Goal: Information Seeking & Learning: Learn about a topic

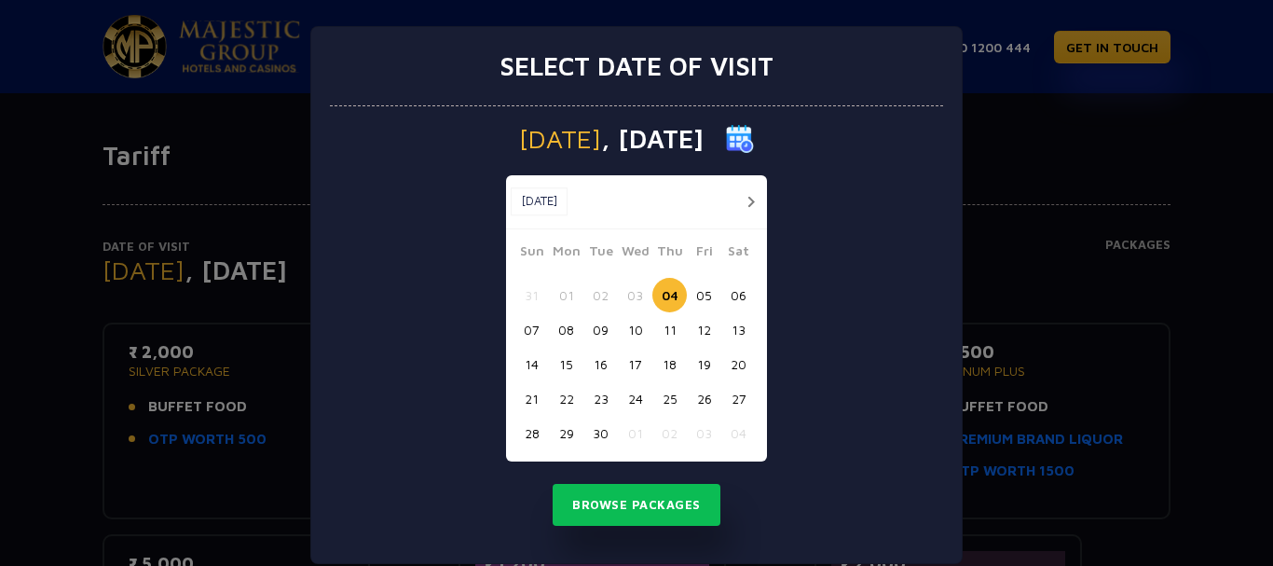
click at [1084, 210] on div "Select date of visit Thursday , 04 Sep 2025 Sep, 2025 Sep, 2025 Sun Mon Tue Wed…" at bounding box center [636, 283] width 1273 height 566
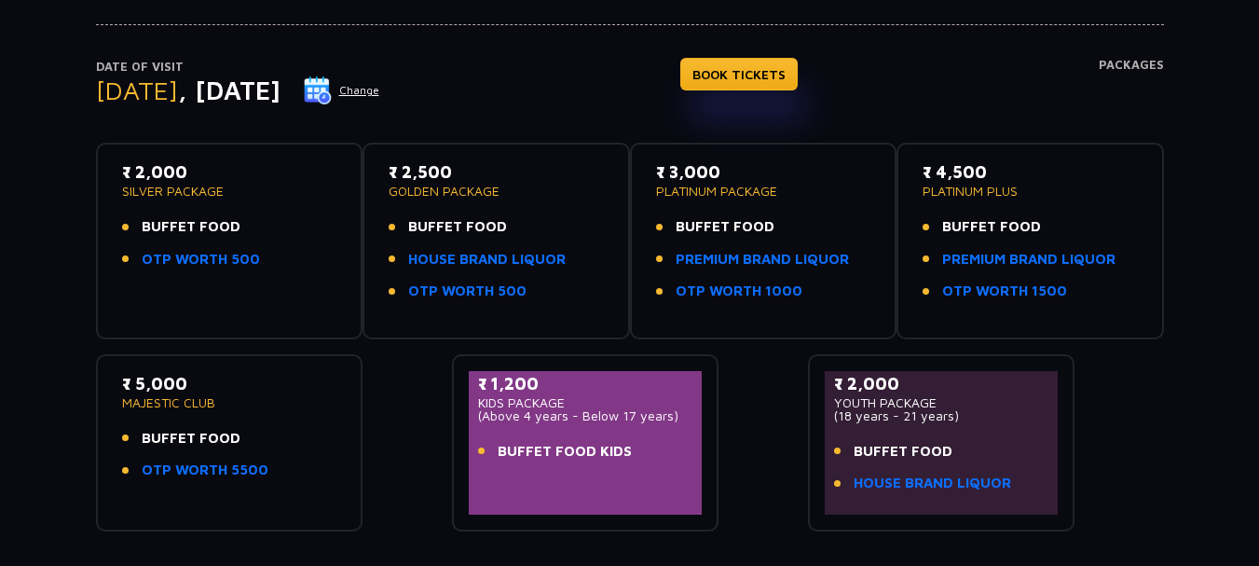
scroll to position [186, 0]
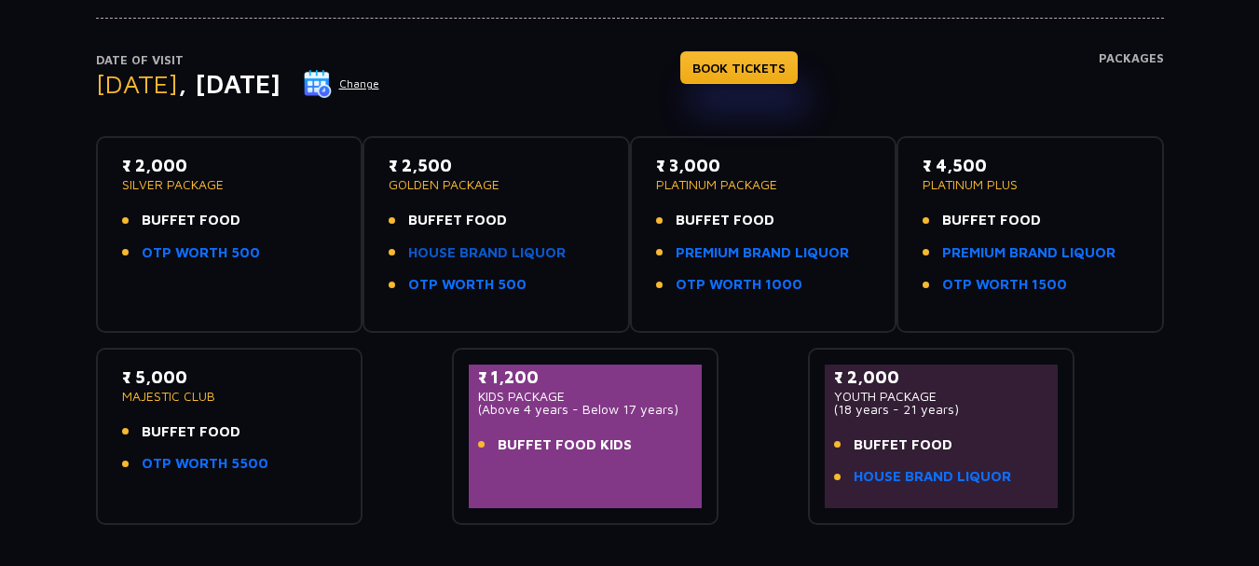
click at [505, 258] on link "HOUSE BRAND LIQUOR" at bounding box center [486, 252] width 157 height 21
click at [738, 251] on link "PREMIUM BRAND LIQUOR" at bounding box center [762, 252] width 173 height 21
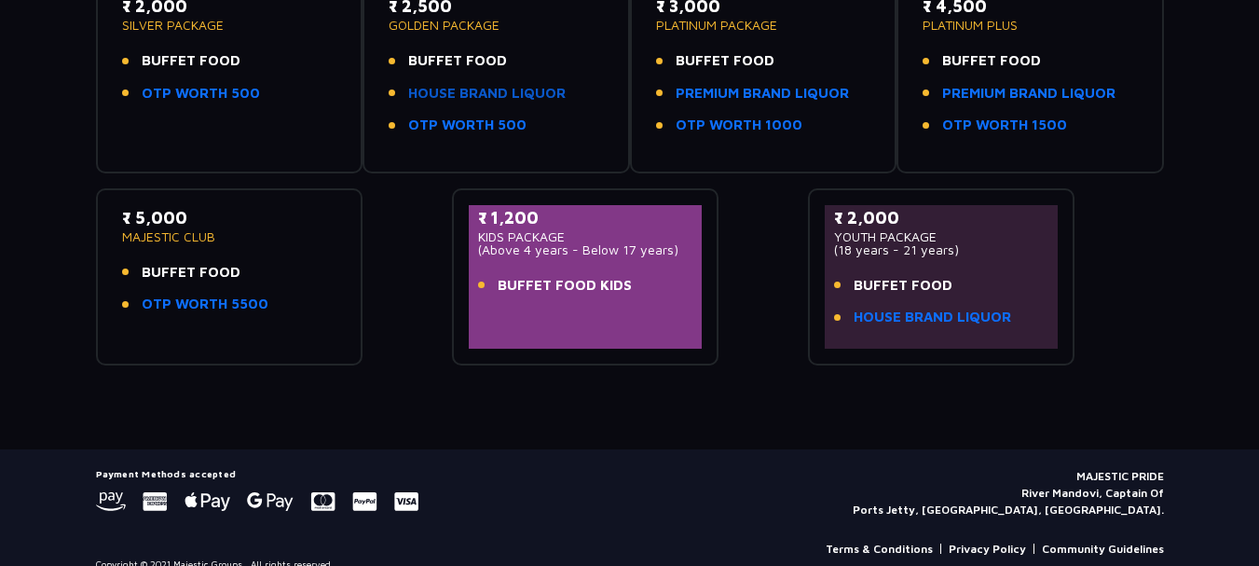
scroll to position [370, 0]
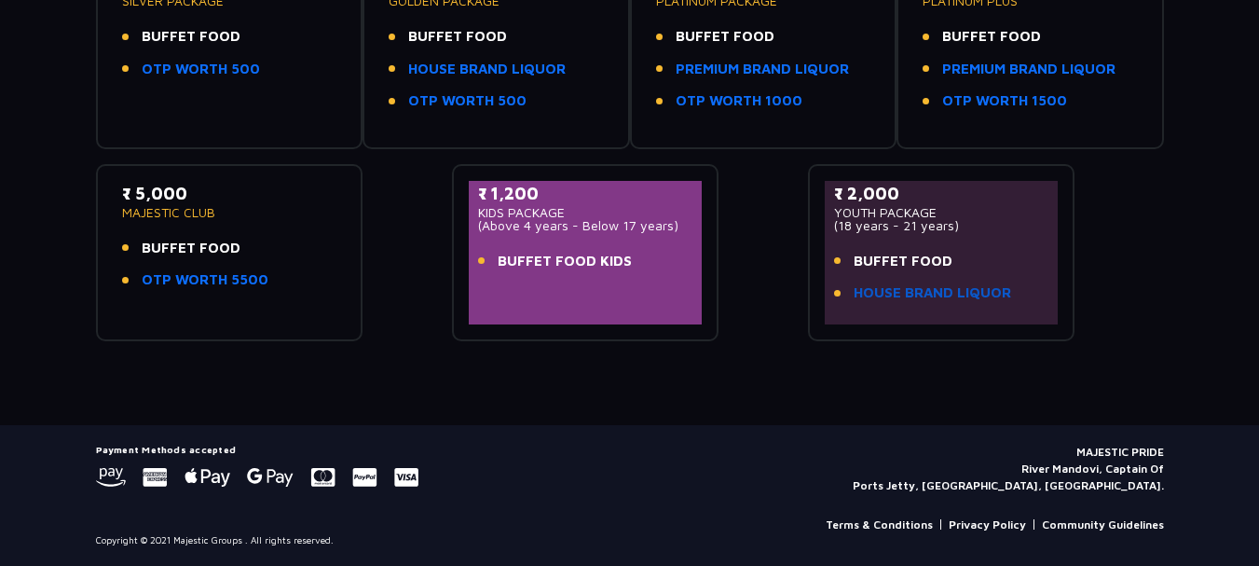
click at [910, 290] on link "HOUSE BRAND LIQUOR" at bounding box center [931, 292] width 157 height 21
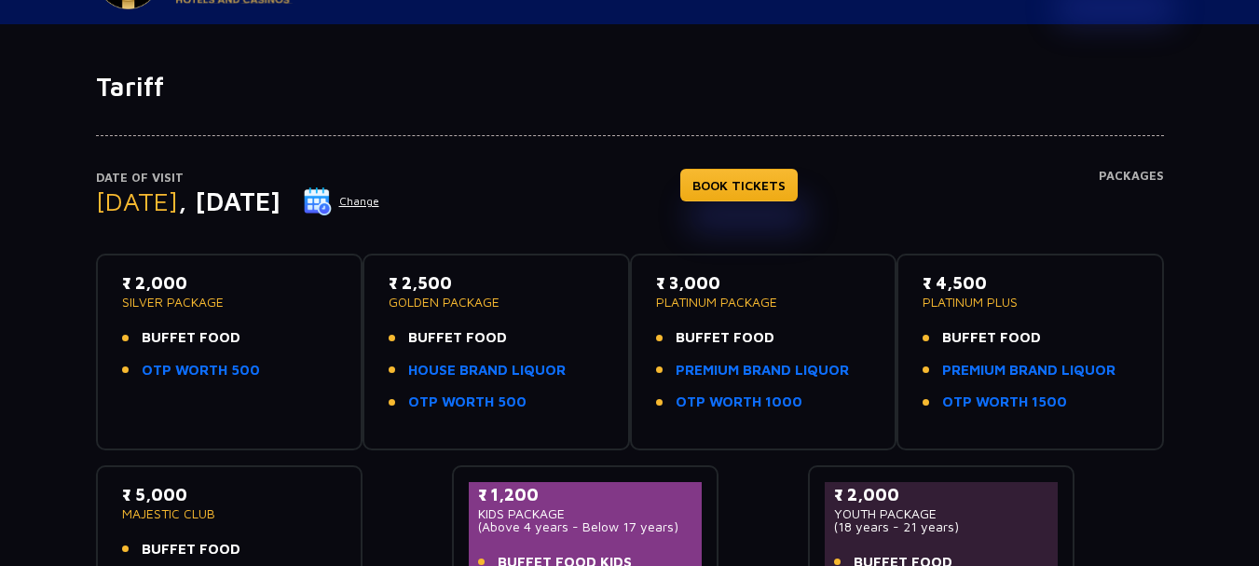
scroll to position [186, 0]
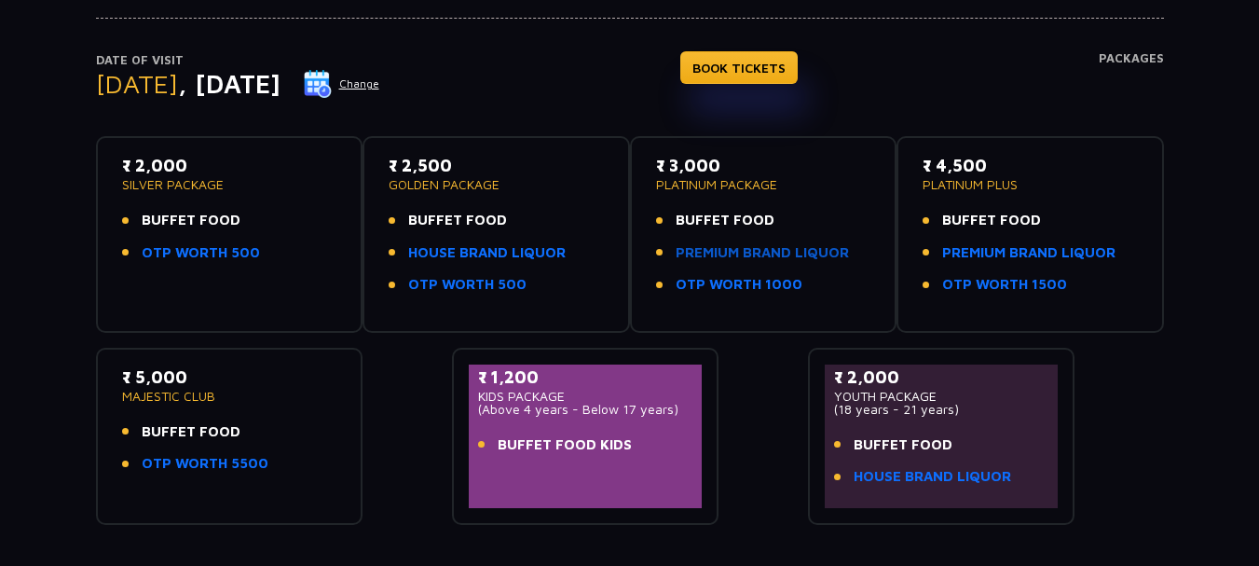
click at [767, 247] on link "PREMIUM BRAND LIQUOR" at bounding box center [762, 252] width 173 height 21
